Goal: Task Accomplishment & Management: Use online tool/utility

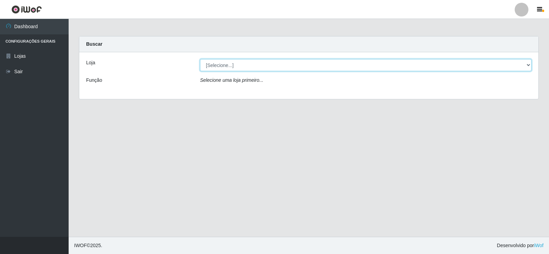
click at [238, 63] on select "[Selecione...] SuperFácil Atacado - [GEOGRAPHIC_DATA]" at bounding box center [366, 65] width 332 height 12
select select "504"
click at [200, 59] on select "[Selecione...] SuperFácil Atacado - [GEOGRAPHIC_DATA]" at bounding box center [366, 65] width 332 height 12
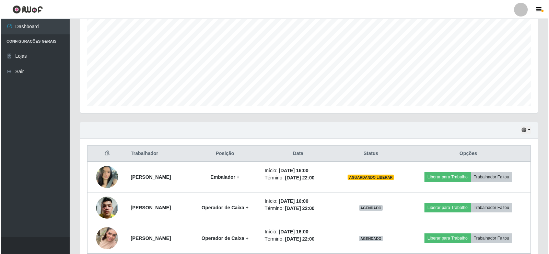
scroll to position [172, 0]
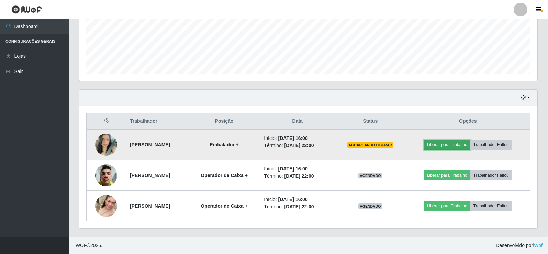
click at [447, 144] on button "Liberar para Trabalho" at bounding box center [447, 145] width 46 height 10
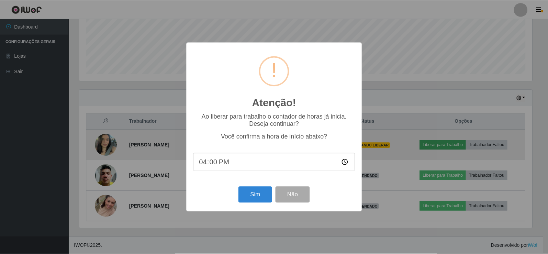
scroll to position [143, 454]
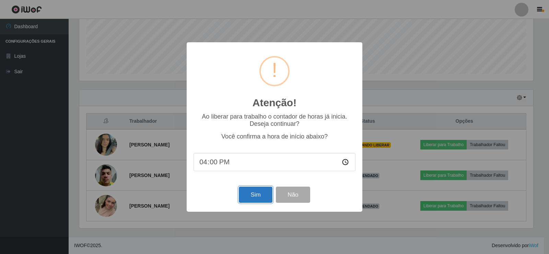
click at [254, 195] on button "Sim" at bounding box center [255, 194] width 33 height 16
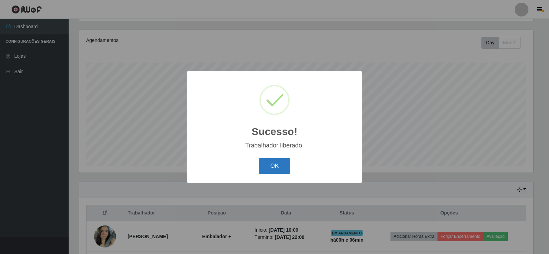
click at [267, 165] on button "OK" at bounding box center [275, 166] width 32 height 16
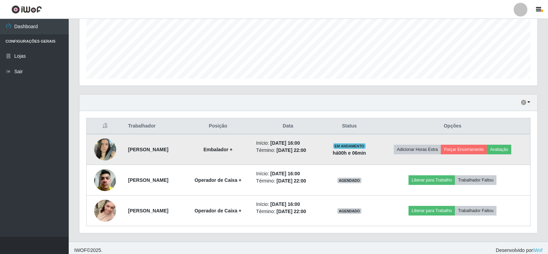
scroll to position [172, 0]
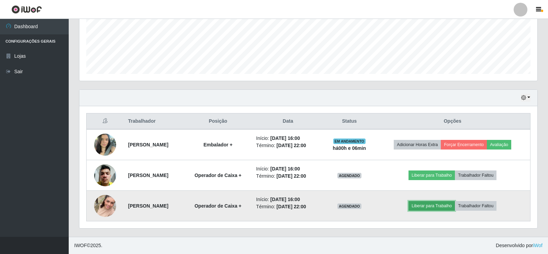
click at [435, 206] on button "Liberar para Trabalho" at bounding box center [431, 206] width 46 height 10
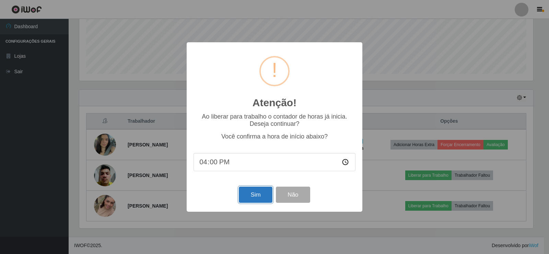
click at [257, 198] on button "Sim" at bounding box center [255, 194] width 33 height 16
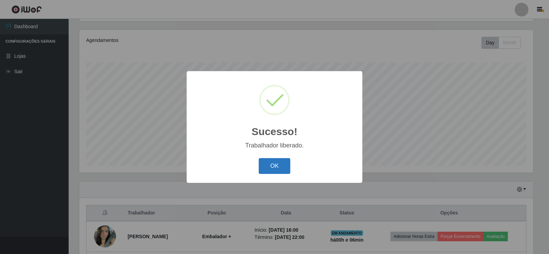
click at [270, 167] on button "OK" at bounding box center [275, 166] width 32 height 16
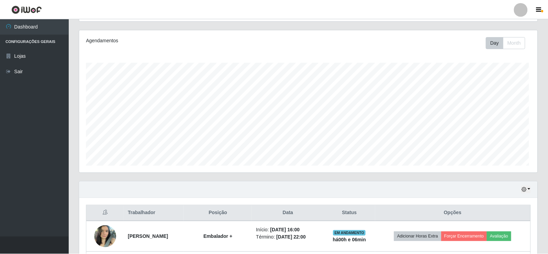
scroll to position [143, 458]
